Goal: Information Seeking & Learning: Learn about a topic

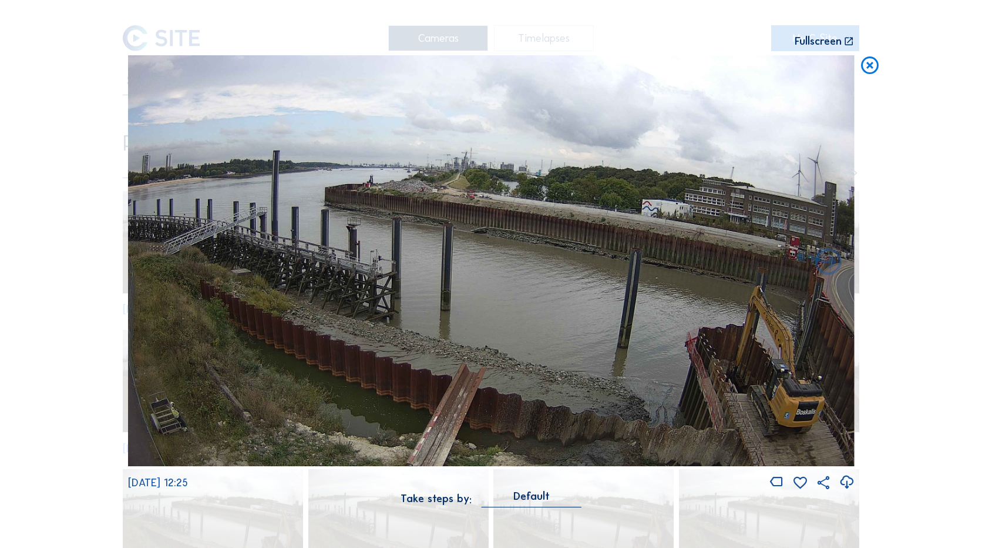
click at [875, 66] on icon at bounding box center [870, 66] width 21 height 22
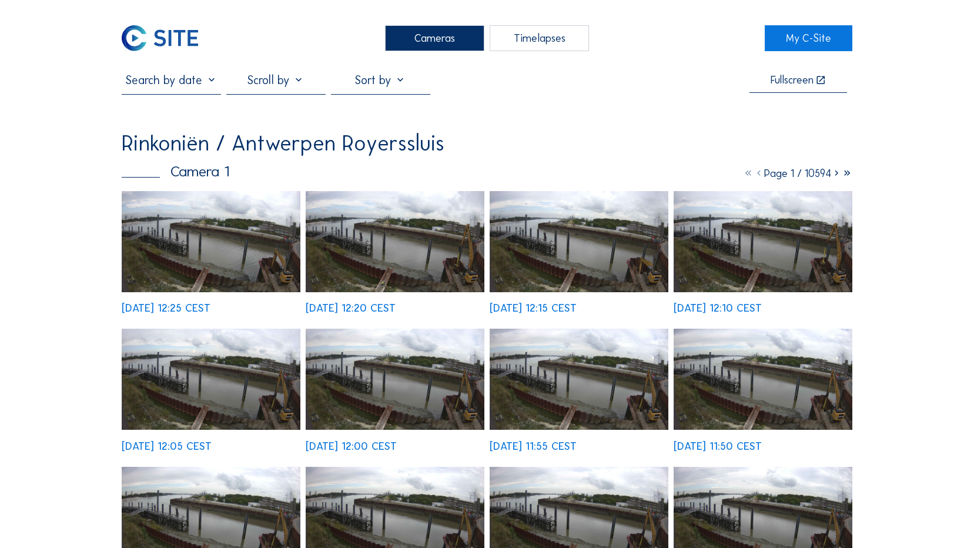
click at [160, 28] on img at bounding box center [160, 38] width 76 height 26
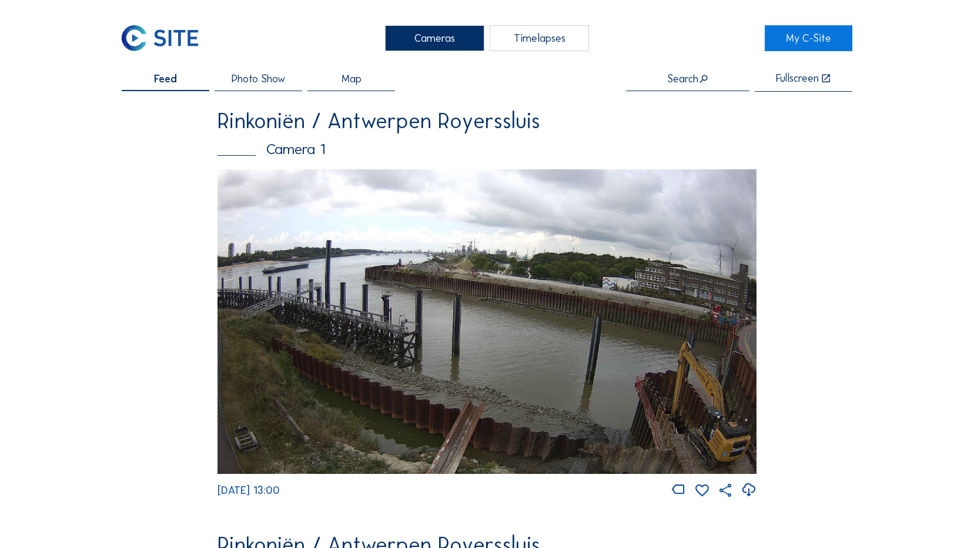
click at [598, 367] on img at bounding box center [486, 321] width 538 height 304
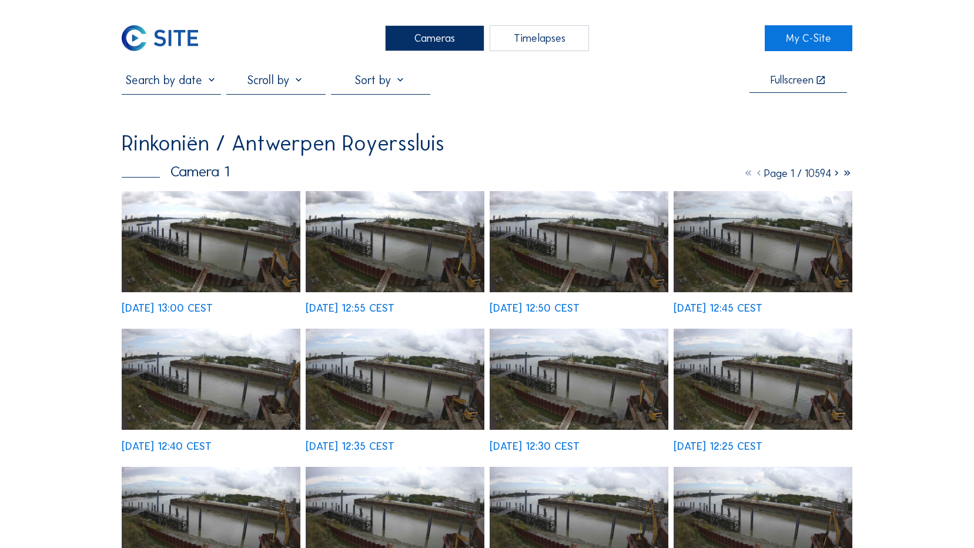
click at [187, 87] on input "text" at bounding box center [171, 80] width 99 height 14
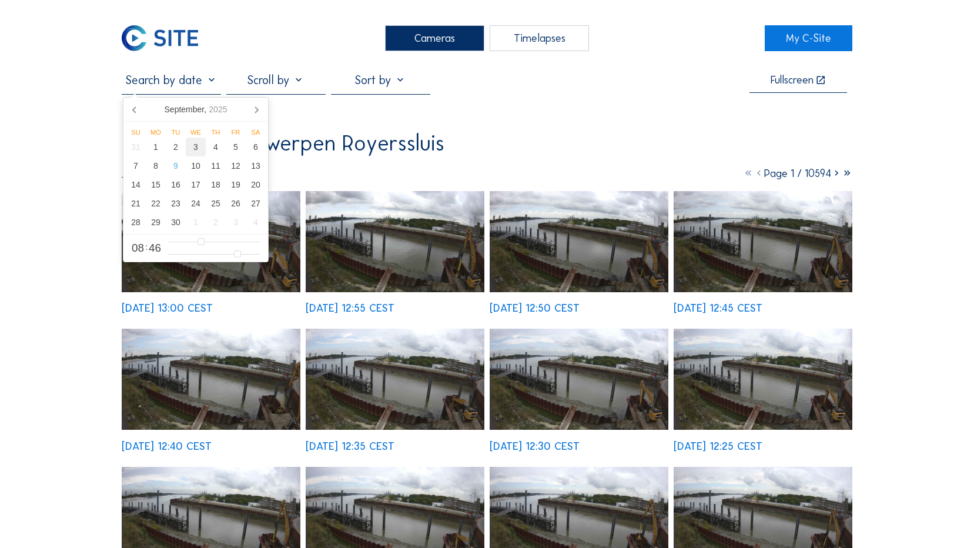
click at [196, 143] on div "3" at bounding box center [196, 146] width 20 height 19
type input "[DATE] 08:46"
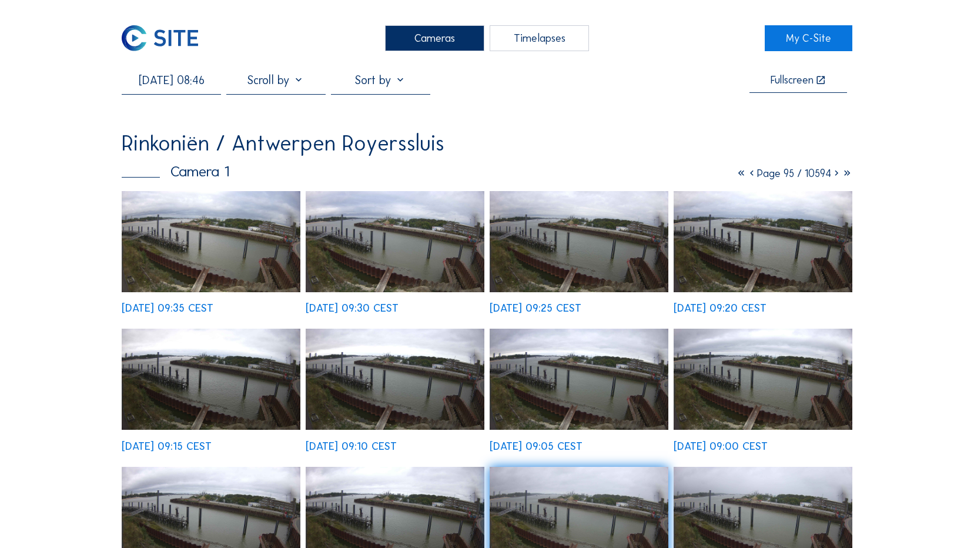
click at [543, 239] on img at bounding box center [578, 241] width 179 height 101
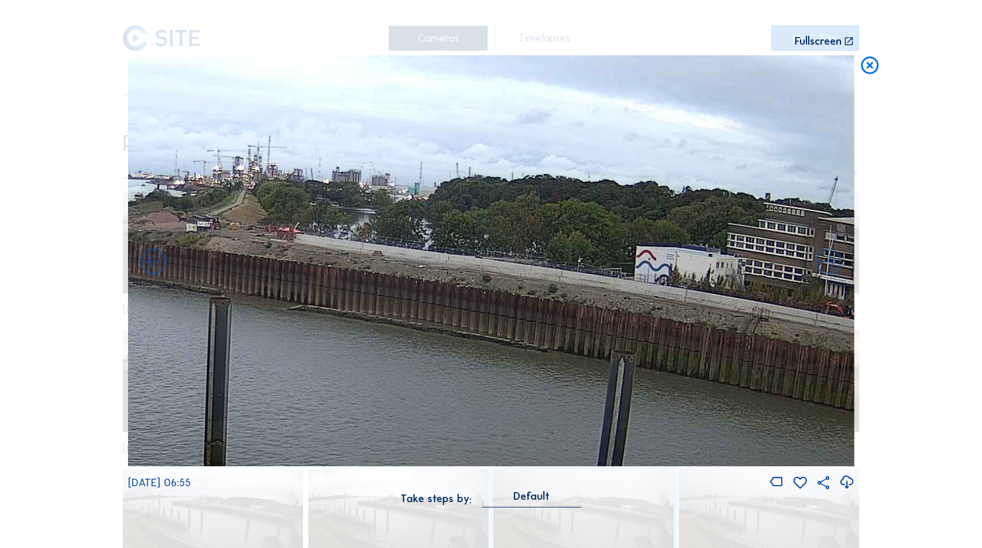
drag, startPoint x: 645, startPoint y: 336, endPoint x: 459, endPoint y: 306, distance: 188.1
click at [459, 306] on img at bounding box center [491, 260] width 727 height 411
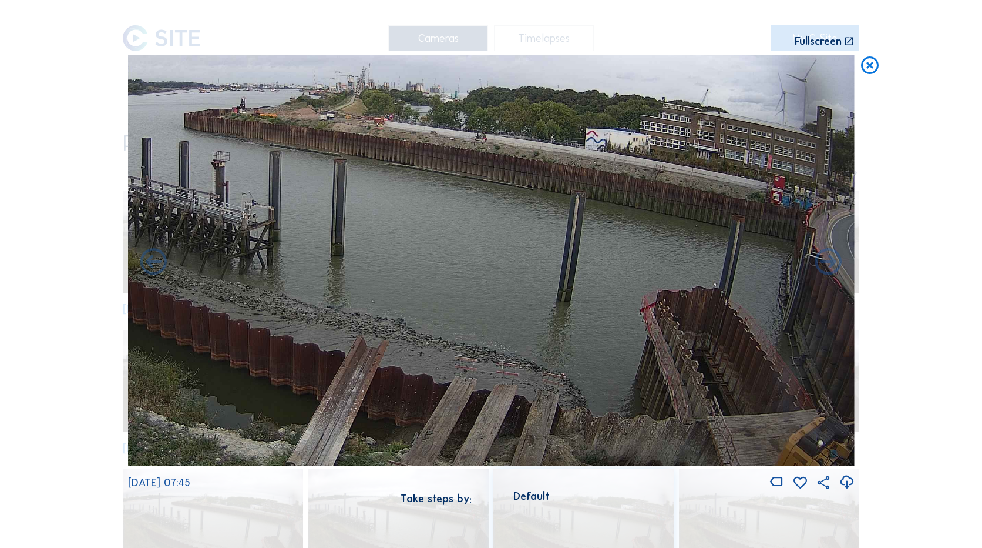
drag, startPoint x: 618, startPoint y: 351, endPoint x: 476, endPoint y: 90, distance: 296.8
click at [476, 90] on img at bounding box center [491, 260] width 727 height 411
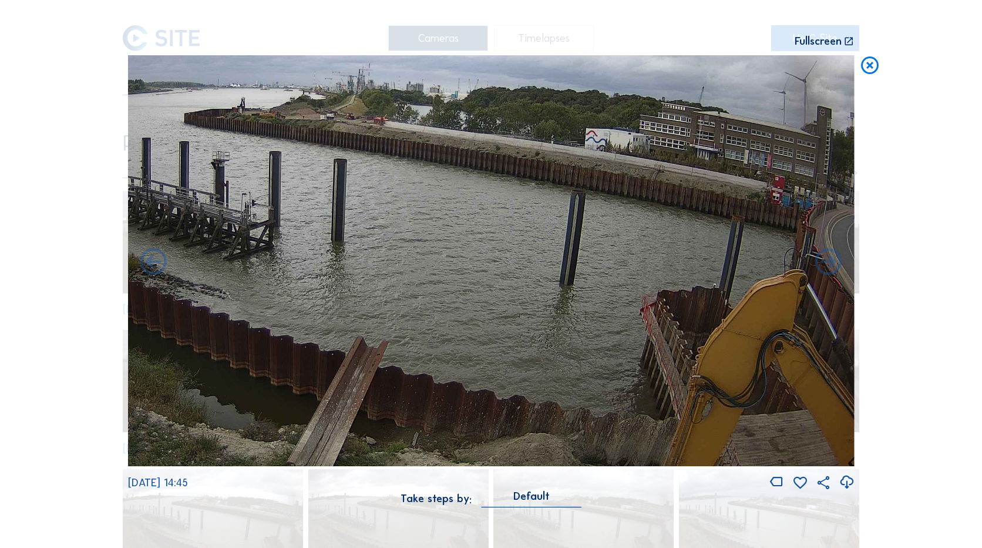
click at [857, 69] on div "Scroll to travel through time | Press 'Alt' Button + Scroll to Zoom | Click and…" at bounding box center [491, 274] width 982 height 548
click at [863, 69] on icon at bounding box center [870, 66] width 21 height 22
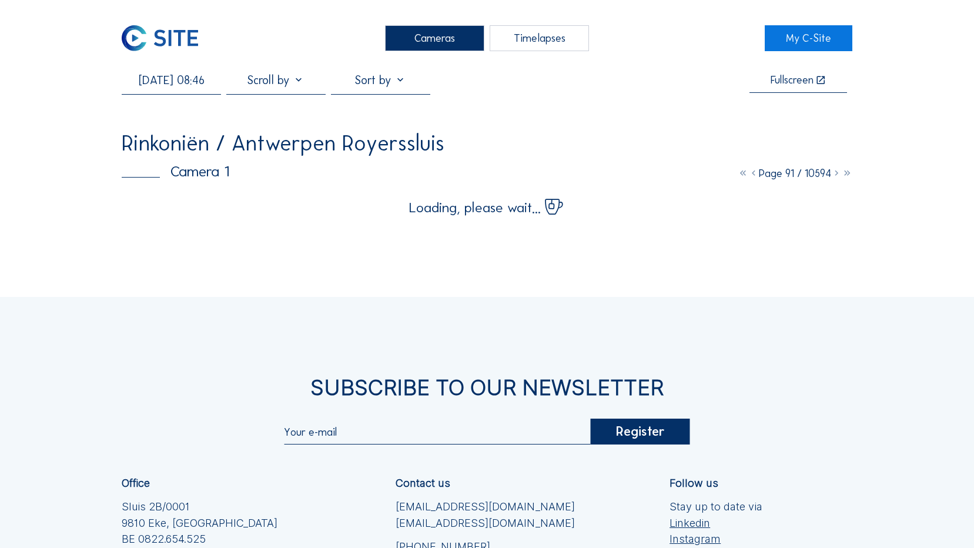
click at [182, 34] on img at bounding box center [160, 38] width 76 height 26
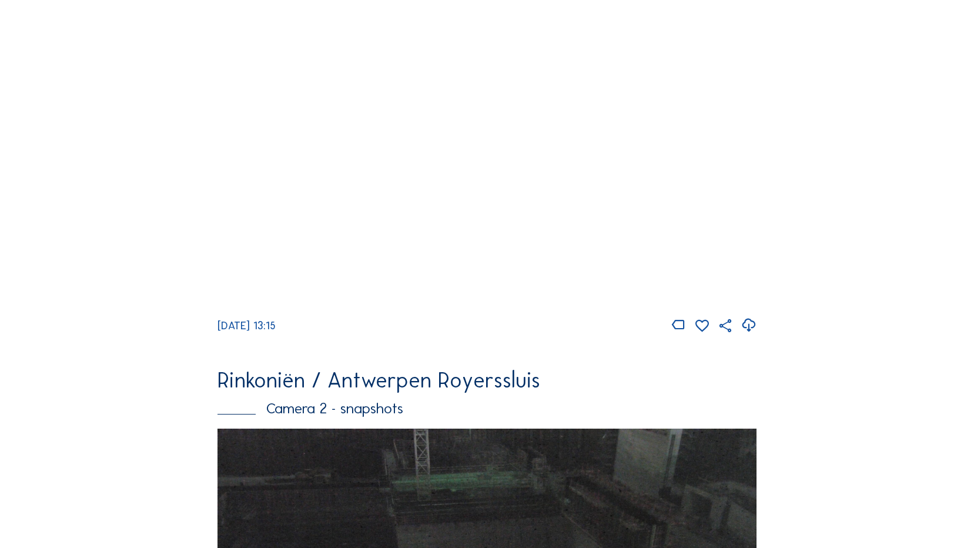
scroll to position [15, 0]
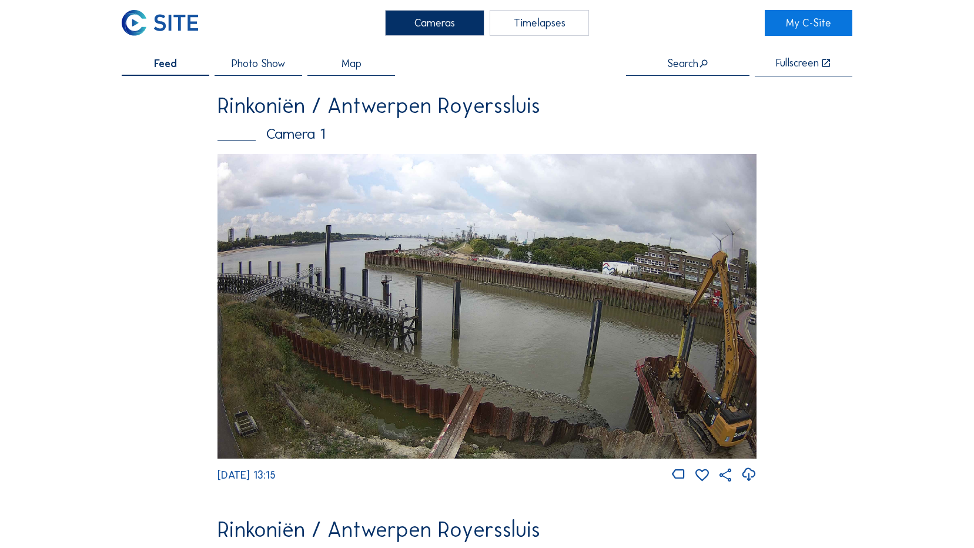
click at [599, 325] on img at bounding box center [486, 306] width 538 height 304
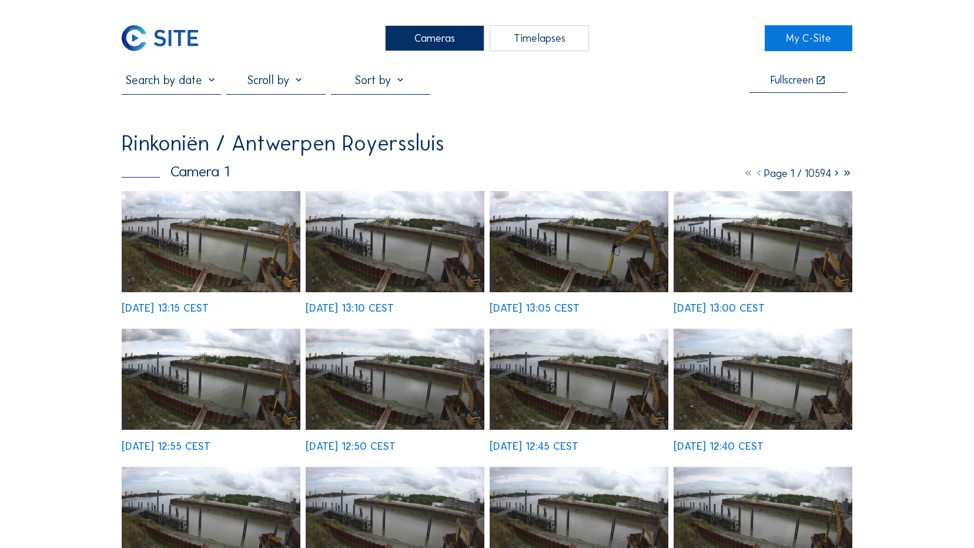
click at [269, 266] on img at bounding box center [211, 241] width 179 height 101
